Goal: Task Accomplishment & Management: Complete application form

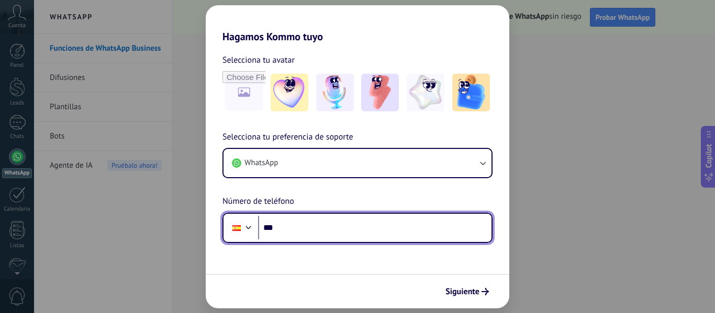
click at [292, 230] on input "***" at bounding box center [374, 228] width 233 height 24
type input "**********"
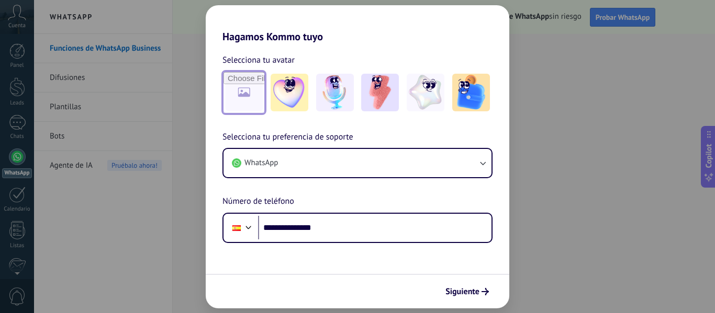
click at [244, 94] on input "file" at bounding box center [243, 92] width 41 height 41
type input "**********"
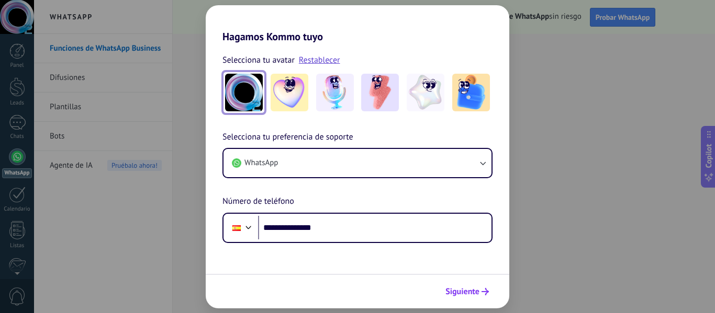
click at [459, 292] on span "Siguiente" at bounding box center [462, 291] width 34 height 7
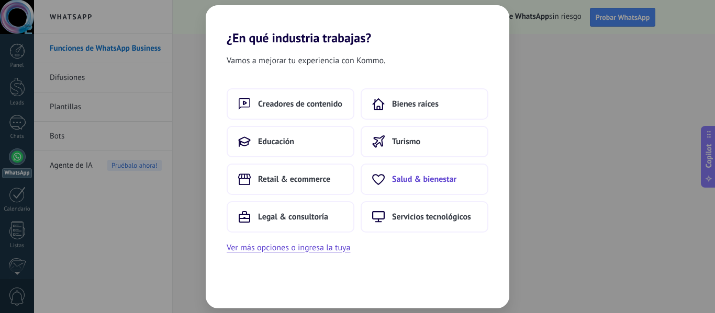
click at [436, 181] on span "Salud & bienestar" at bounding box center [424, 179] width 64 height 10
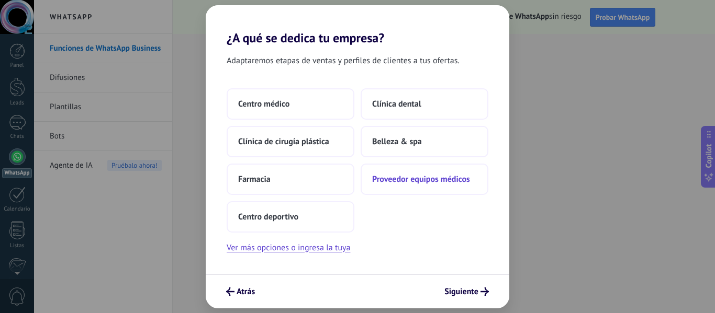
click at [418, 175] on span "Proveedor equipos médicos" at bounding box center [421, 179] width 98 height 10
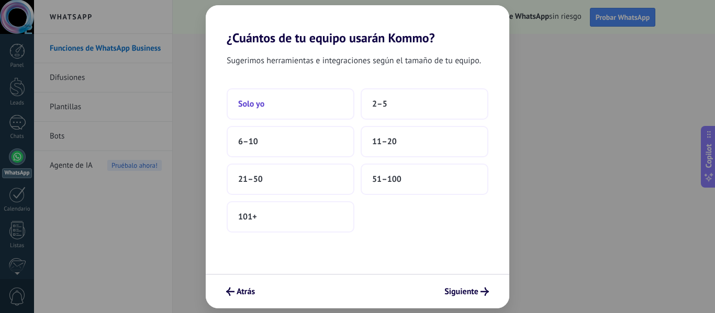
click at [256, 106] on span "Solo yo" at bounding box center [251, 104] width 26 height 10
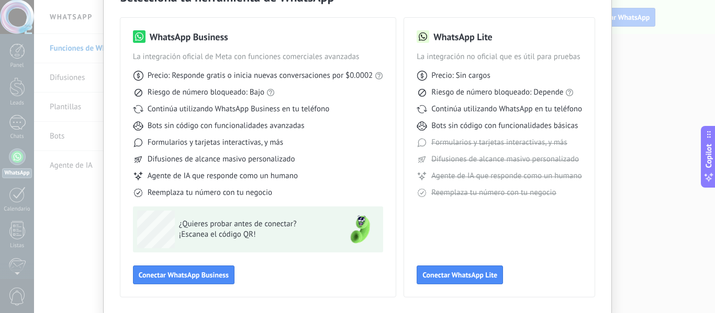
scroll to position [45, 0]
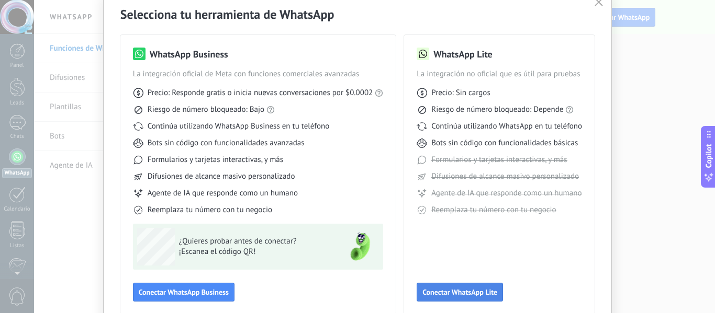
click at [467, 294] on span "Conectar WhatsApp Lite" at bounding box center [459, 292] width 75 height 7
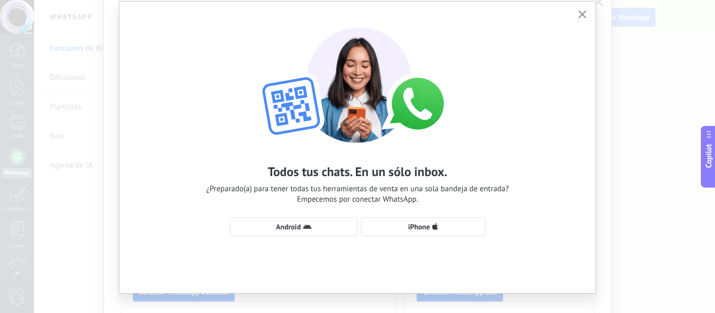
scroll to position [48, 0]
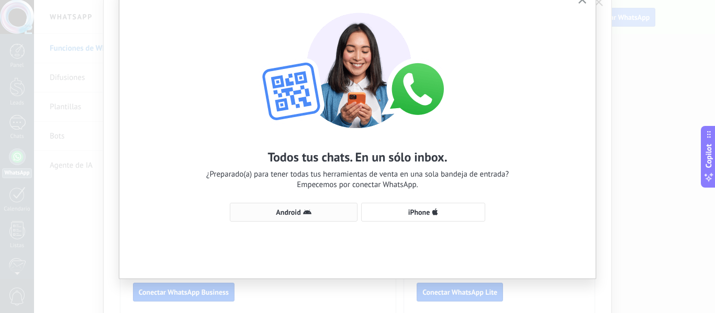
click at [292, 213] on span "Android" at bounding box center [288, 212] width 25 height 7
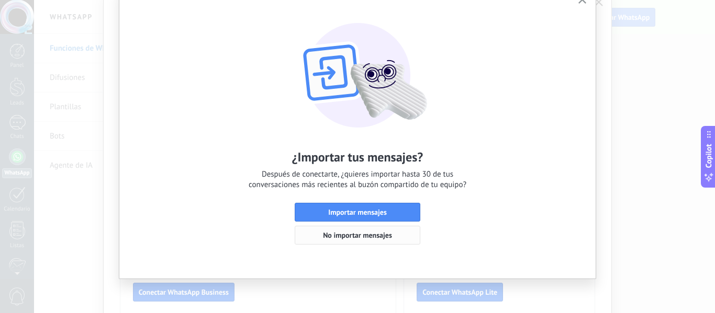
click at [367, 235] on span "No importar mensajes" at bounding box center [357, 235] width 69 height 7
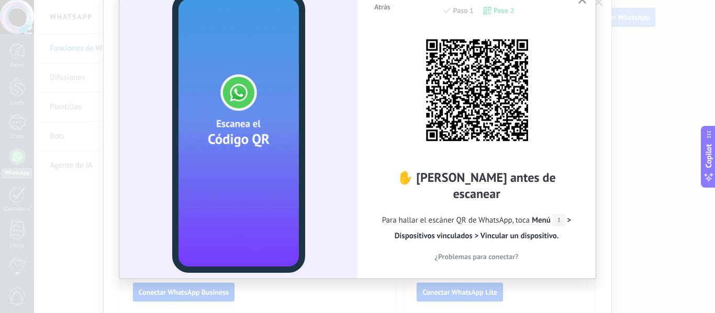
scroll to position [0, 0]
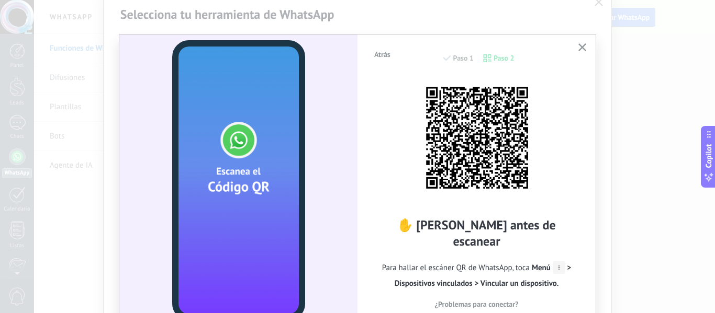
click at [583, 49] on icon "button" at bounding box center [582, 47] width 8 height 8
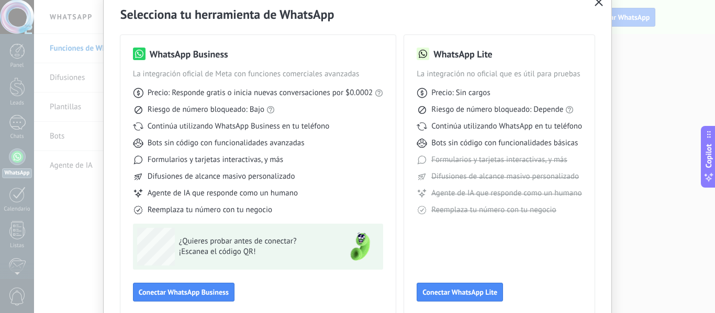
click at [598, 3] on use "button" at bounding box center [599, 2] width 8 height 8
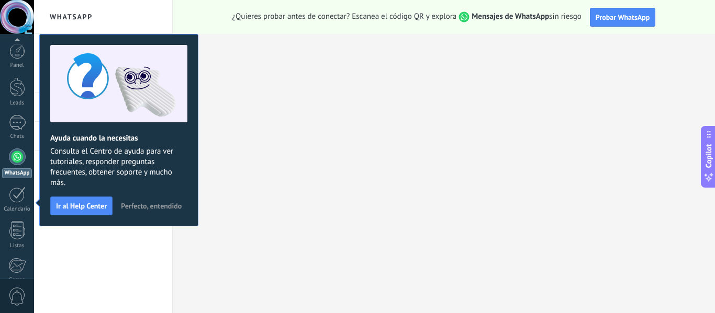
scroll to position [122, 0]
